Goal: Check status: Check status

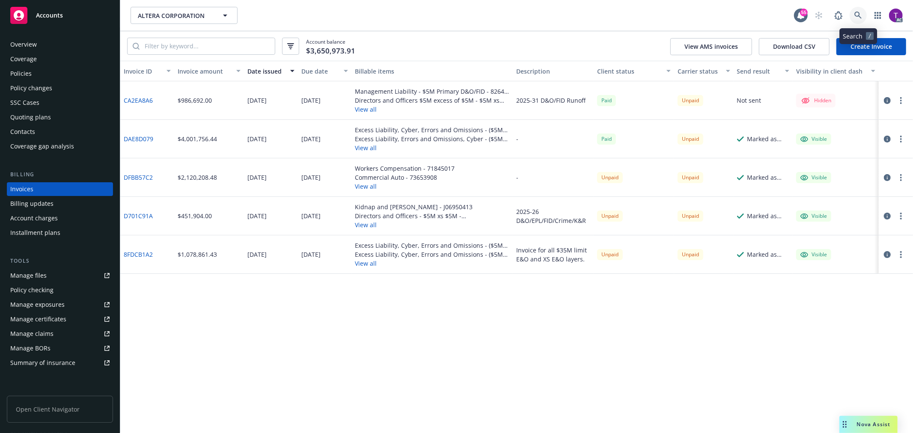
click at [859, 18] on icon at bounding box center [858, 16] width 8 height 8
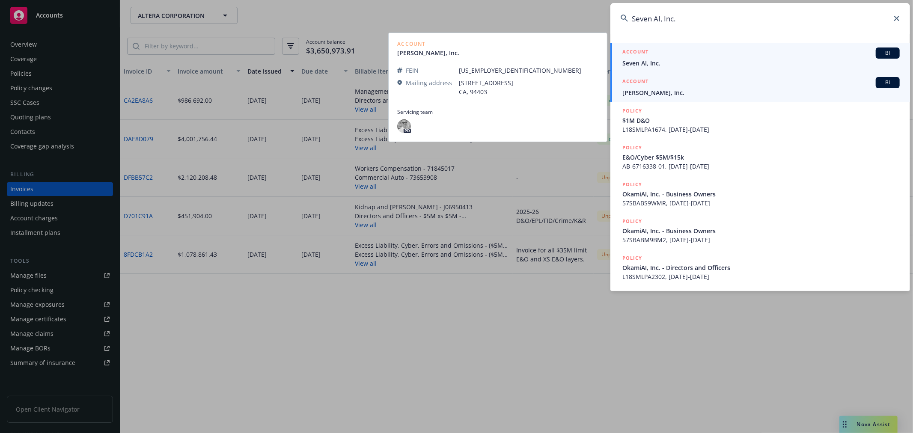
type input "Seven AI, Inc."
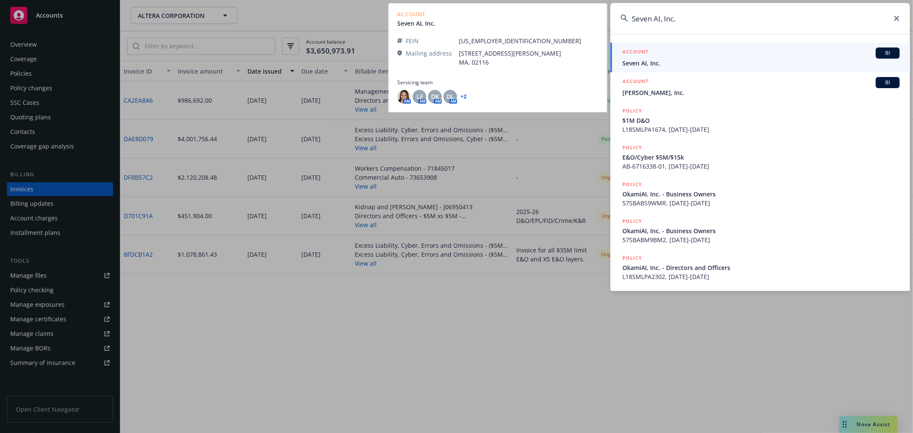
click at [653, 53] on div "ACCOUNT BI" at bounding box center [760, 53] width 277 height 11
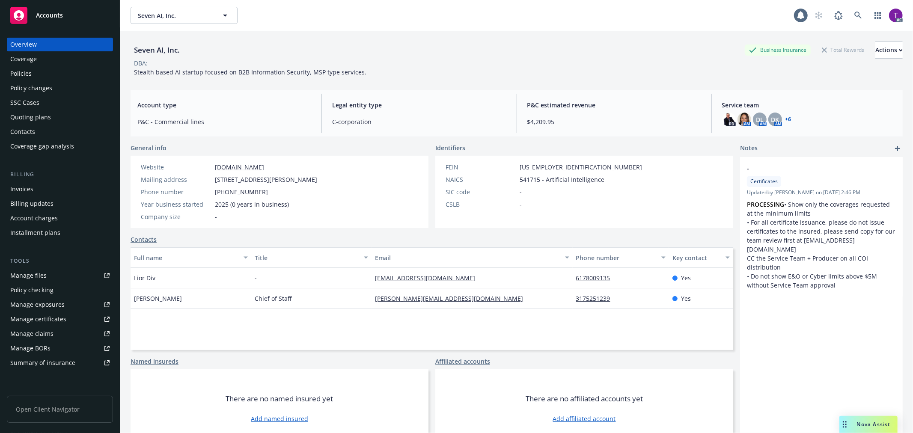
click at [24, 189] on div "Invoices" at bounding box center [21, 189] width 23 height 14
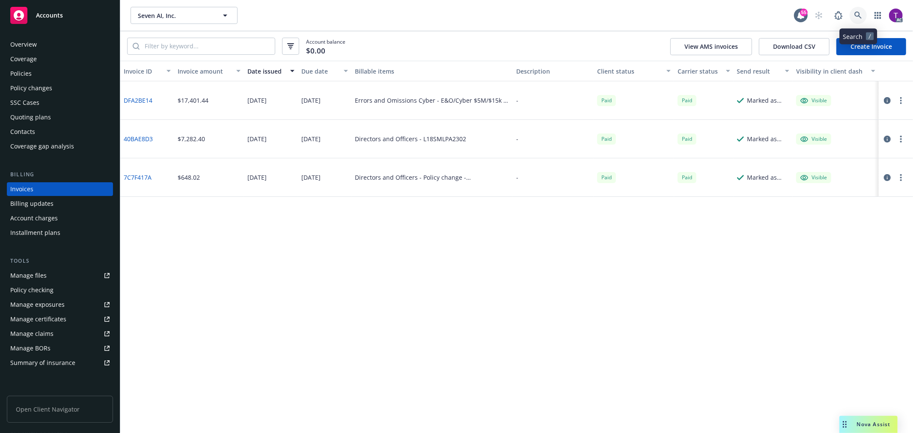
click at [862, 19] on link at bounding box center [858, 15] width 17 height 17
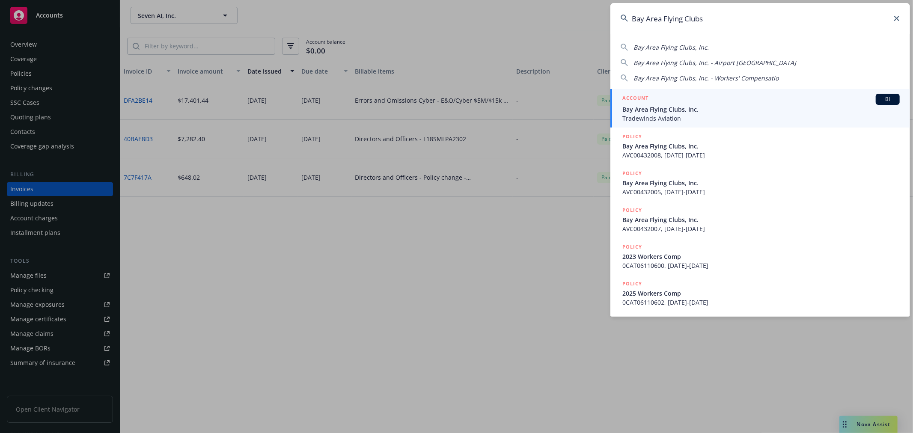
type input "Bay Area Flying Clubs"
click at [662, 106] on span "Bay Area Flying Clubs, Inc." at bounding box center [760, 109] width 277 height 9
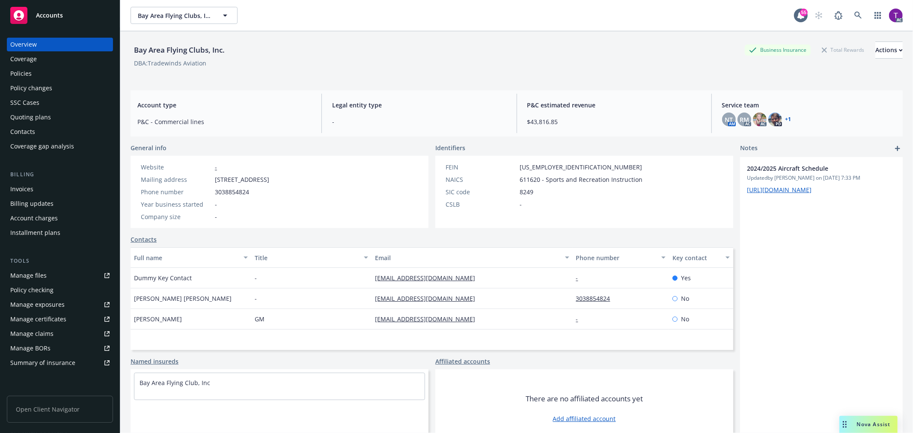
click at [35, 183] on div "Invoices" at bounding box center [59, 189] width 99 height 14
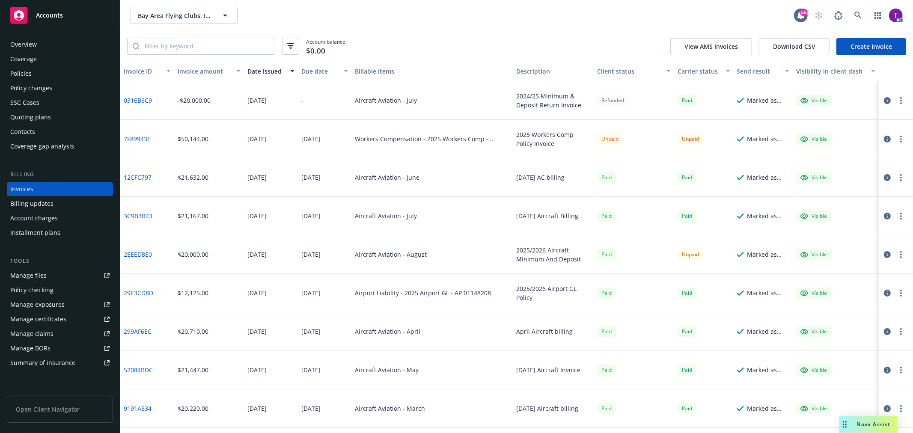
click at [208, 67] on div "Invoice amount" at bounding box center [204, 71] width 53 height 9
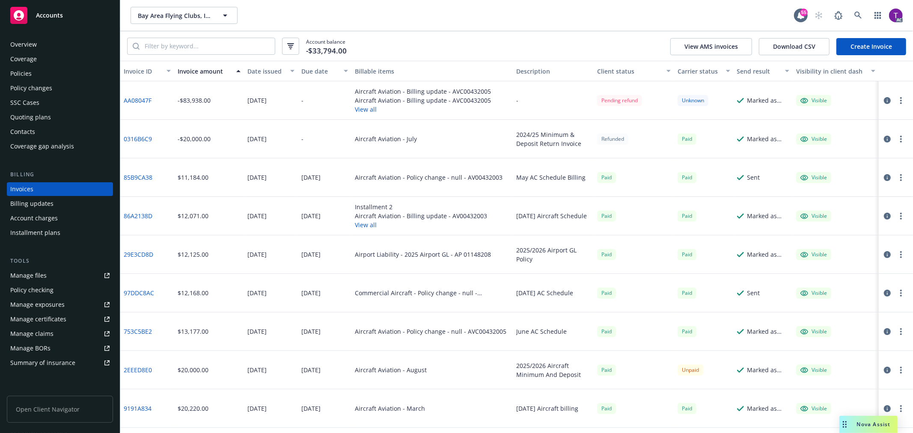
click at [426, 7] on div "Bay Area Flying Clubs, Inc. Bay Area Flying Clubs, Inc." at bounding box center [462, 15] width 663 height 17
click at [884, 141] on icon "button" at bounding box center [887, 139] width 7 height 7
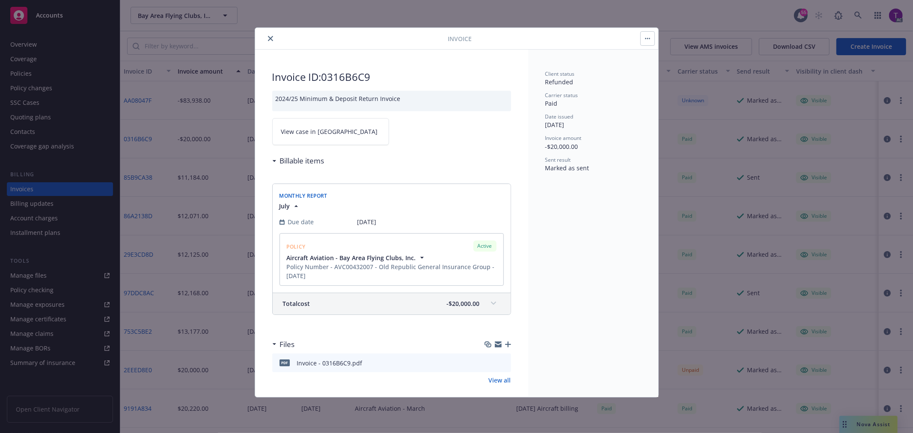
click at [301, 133] on span "View case in [GEOGRAPHIC_DATA]" at bounding box center [329, 131] width 97 height 9
